Goal: Find specific page/section: Find specific page/section

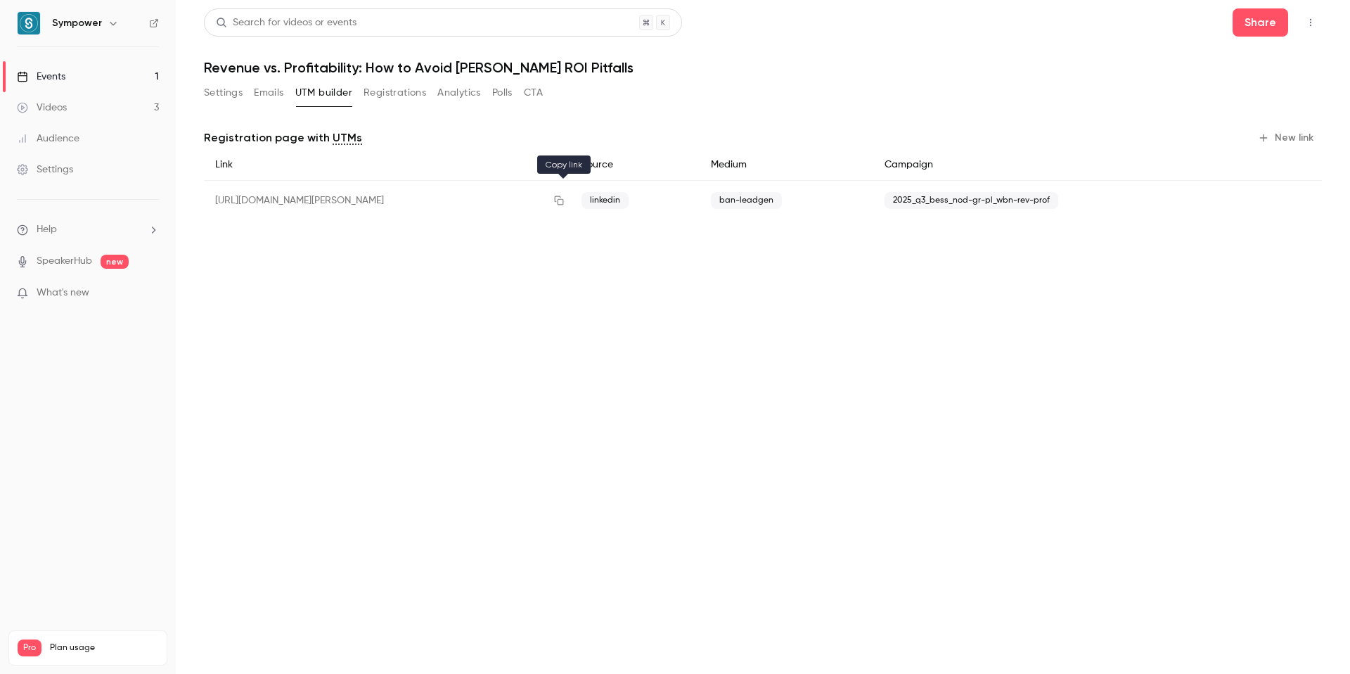
click at [562, 198] on icon "button" at bounding box center [558, 200] width 11 height 10
click at [421, 92] on button "Registrations" at bounding box center [395, 93] width 63 height 22
